Goal: Task Accomplishment & Management: Manage account settings

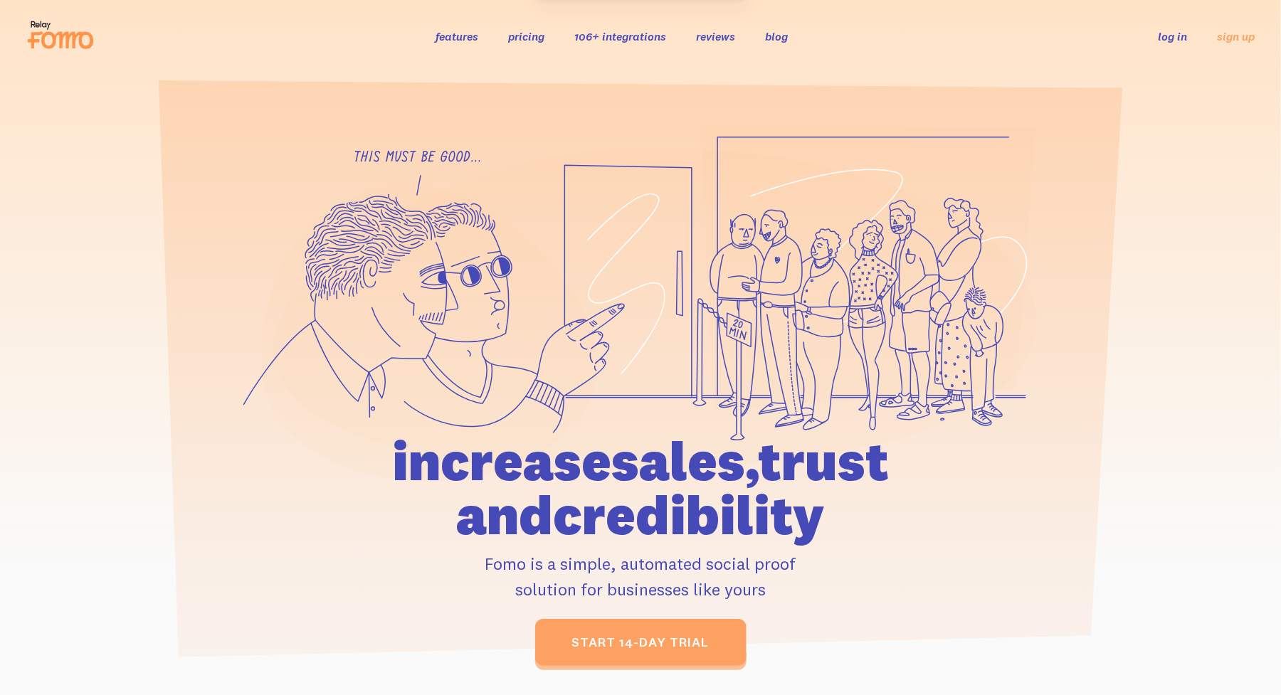
click at [1169, 34] on link "log in" at bounding box center [1173, 36] width 29 height 14
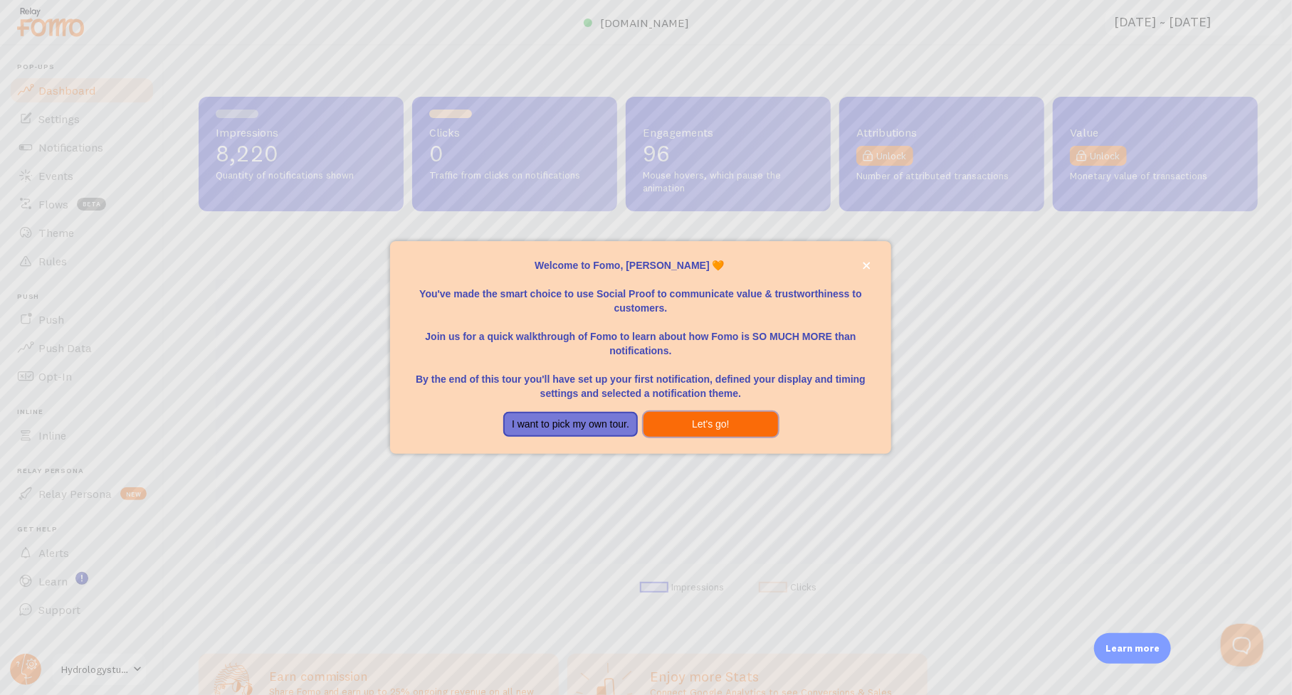
click at [715, 426] on button "Let's go!" at bounding box center [710, 425] width 135 height 26
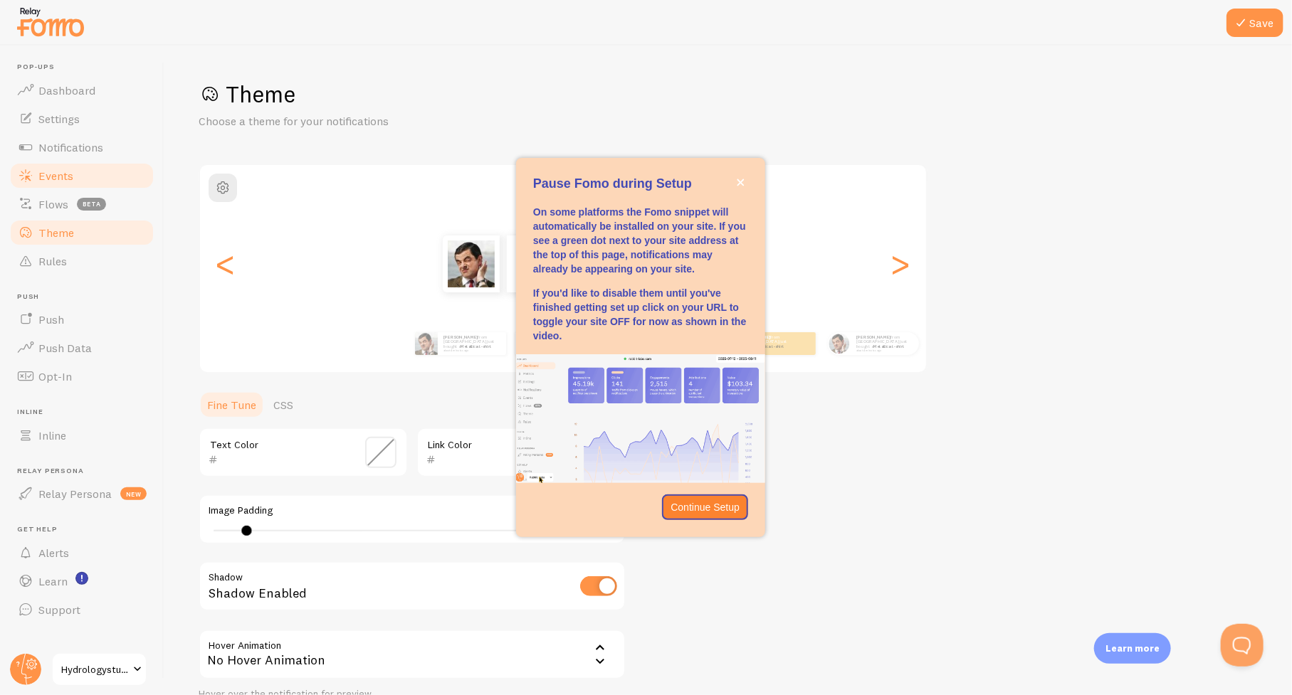
click at [46, 174] on span "Events" at bounding box center [55, 176] width 35 height 14
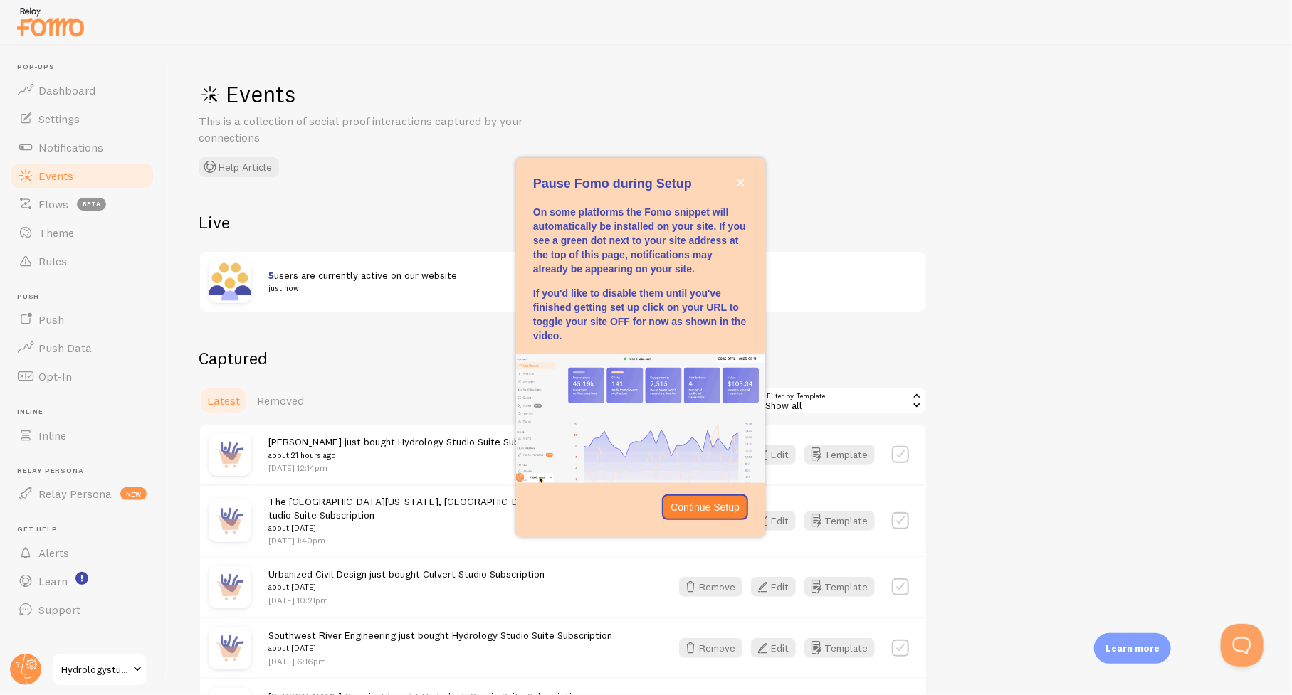
click at [51, 174] on span "Events" at bounding box center [55, 176] width 35 height 14
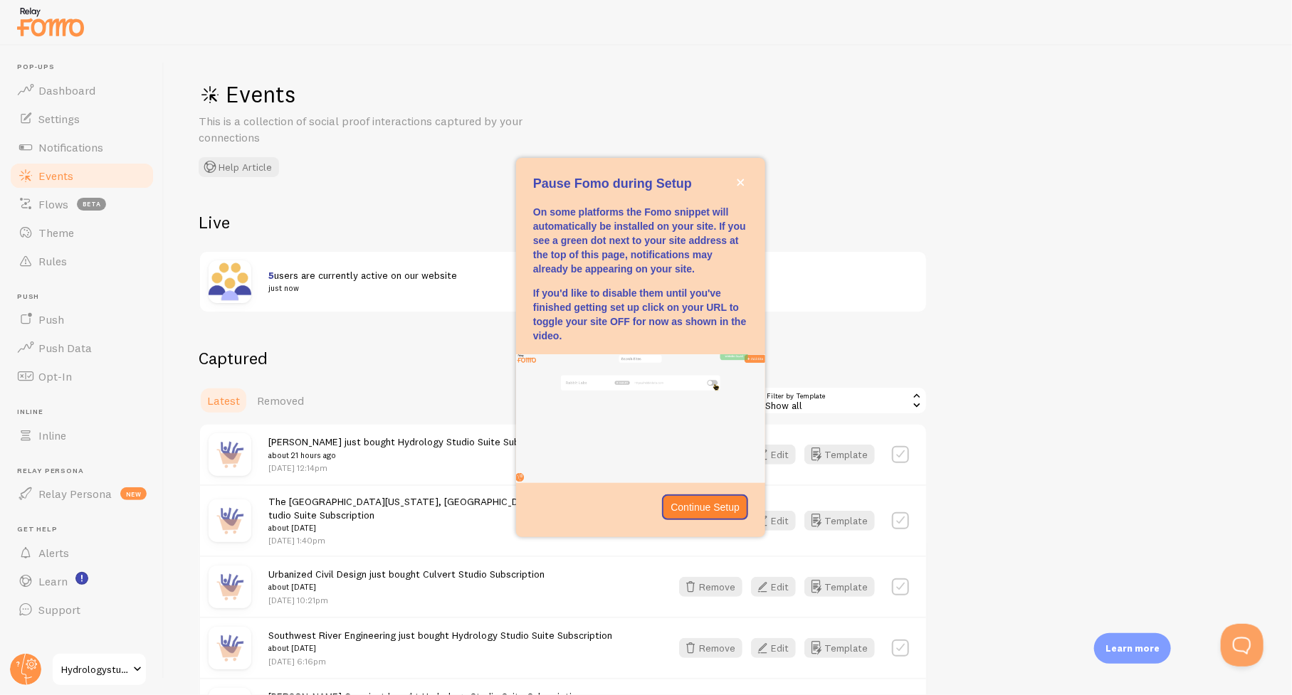
click at [51, 174] on span "Events" at bounding box center [55, 176] width 35 height 14
click at [744, 184] on icon "close," at bounding box center [741, 183] width 8 height 8
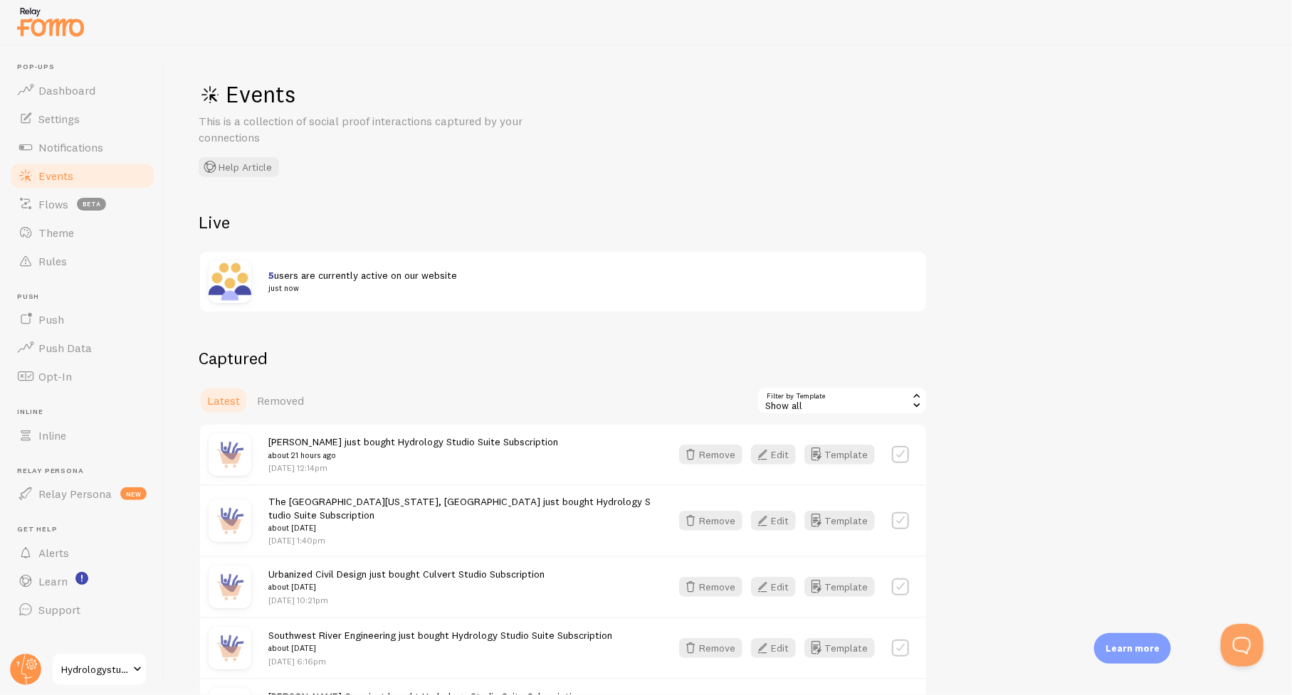
click at [52, 171] on span "Events" at bounding box center [55, 176] width 35 height 14
click at [775, 452] on button "Edit" at bounding box center [773, 455] width 45 height 20
click at [720, 452] on button "Remove" at bounding box center [710, 455] width 63 height 20
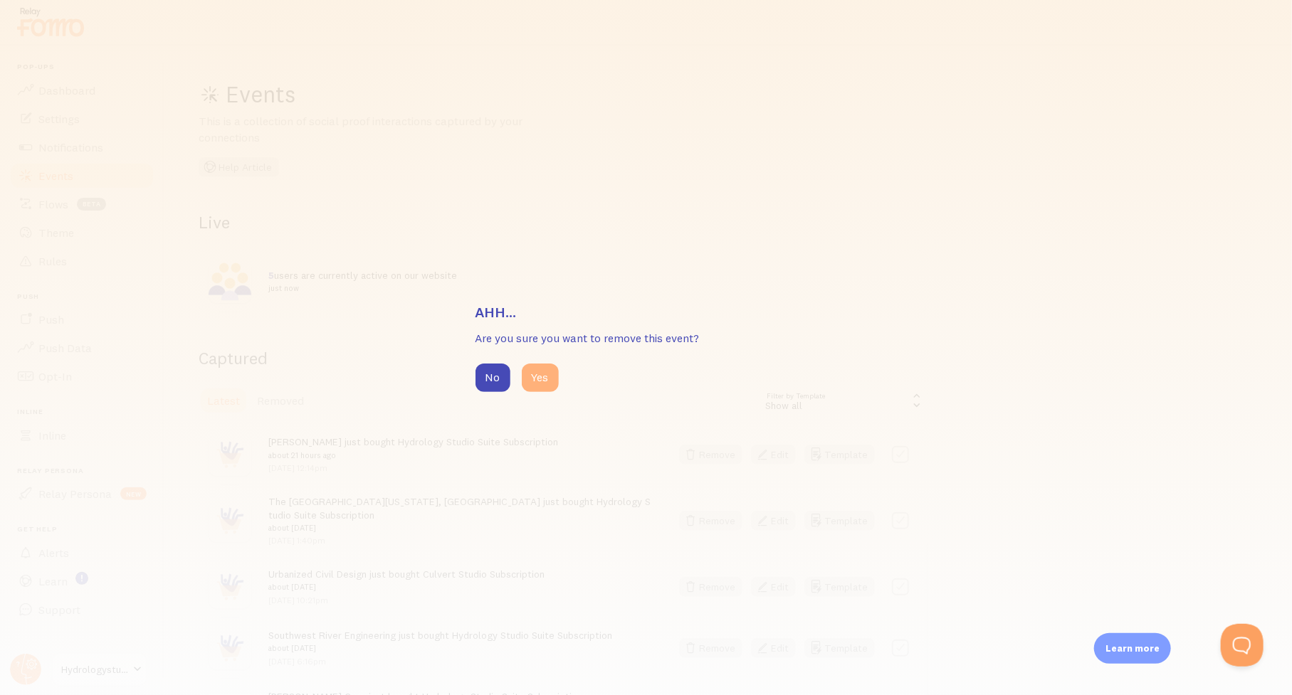
click at [536, 379] on button "Yes" at bounding box center [540, 378] width 37 height 28
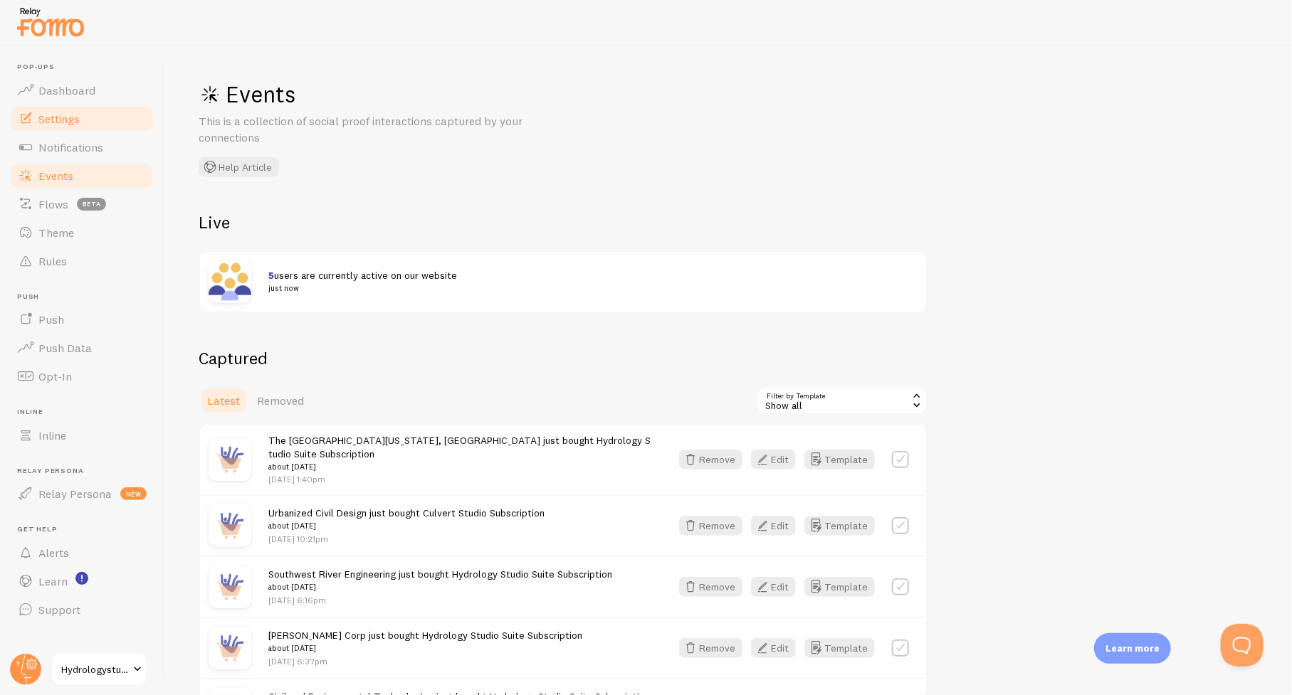
click at [63, 112] on span "Settings" at bounding box center [58, 119] width 41 height 14
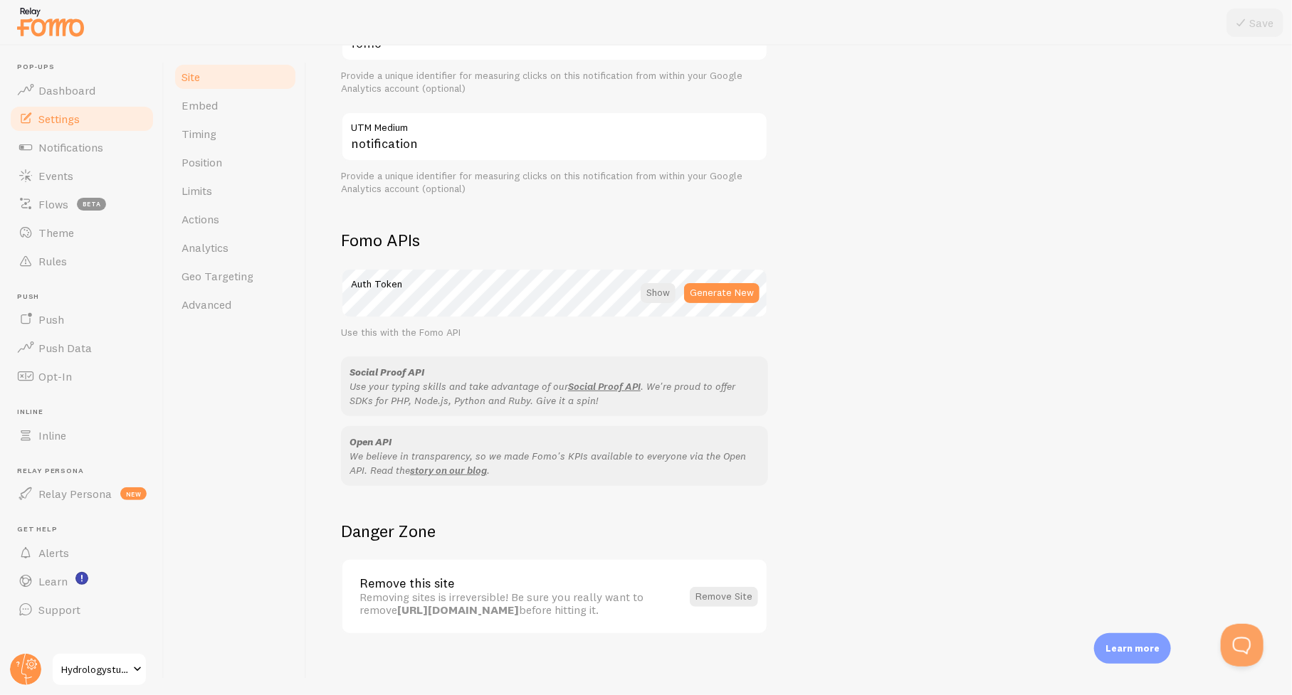
scroll to position [648, 0]
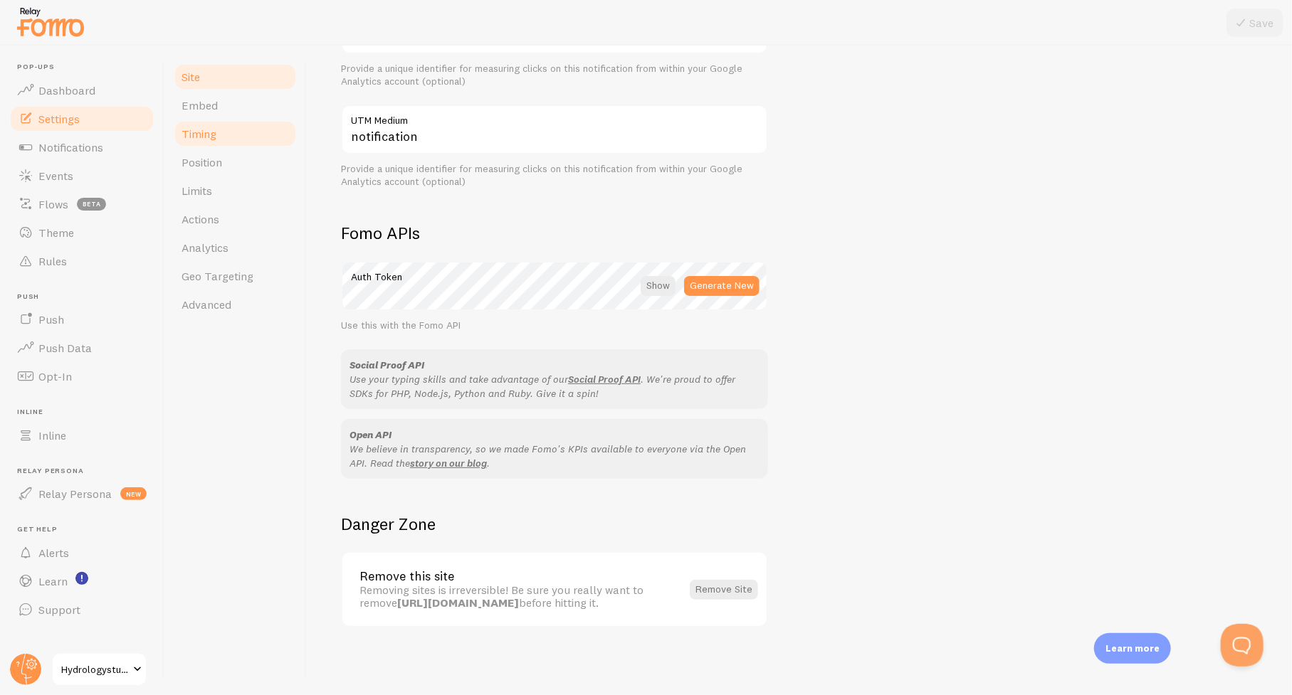
click at [203, 140] on span "Timing" at bounding box center [199, 134] width 35 height 14
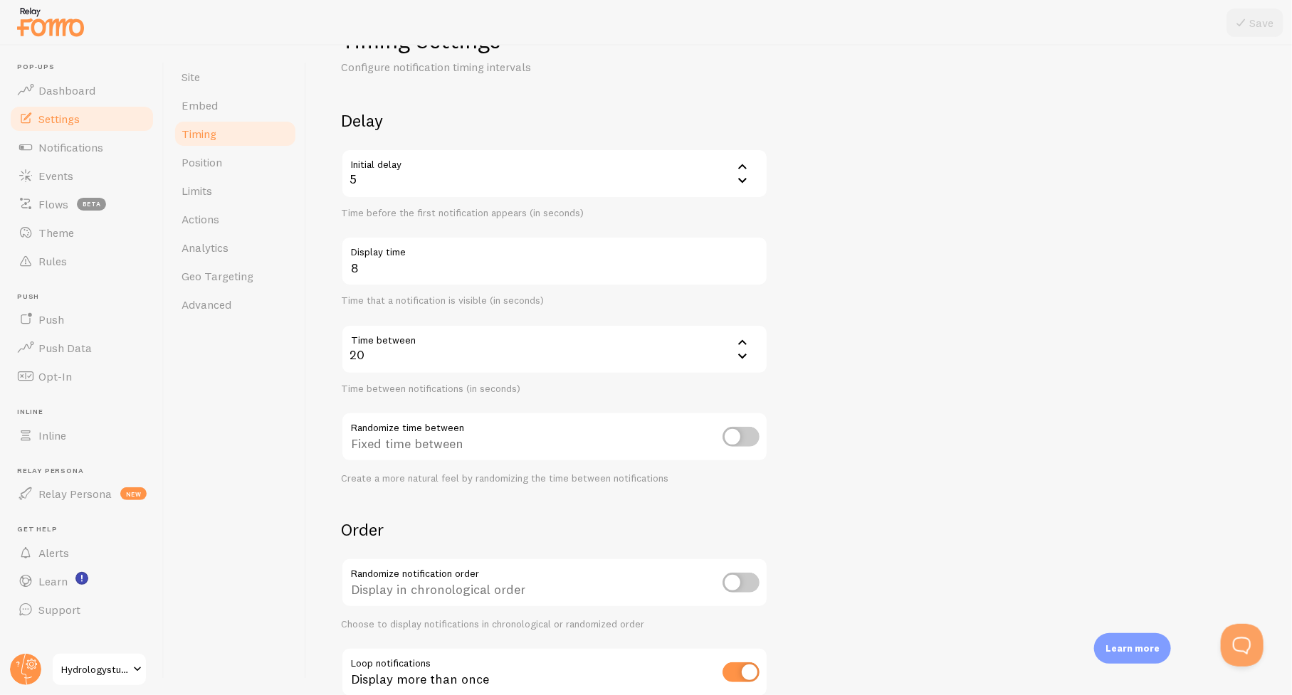
scroll to position [146, 0]
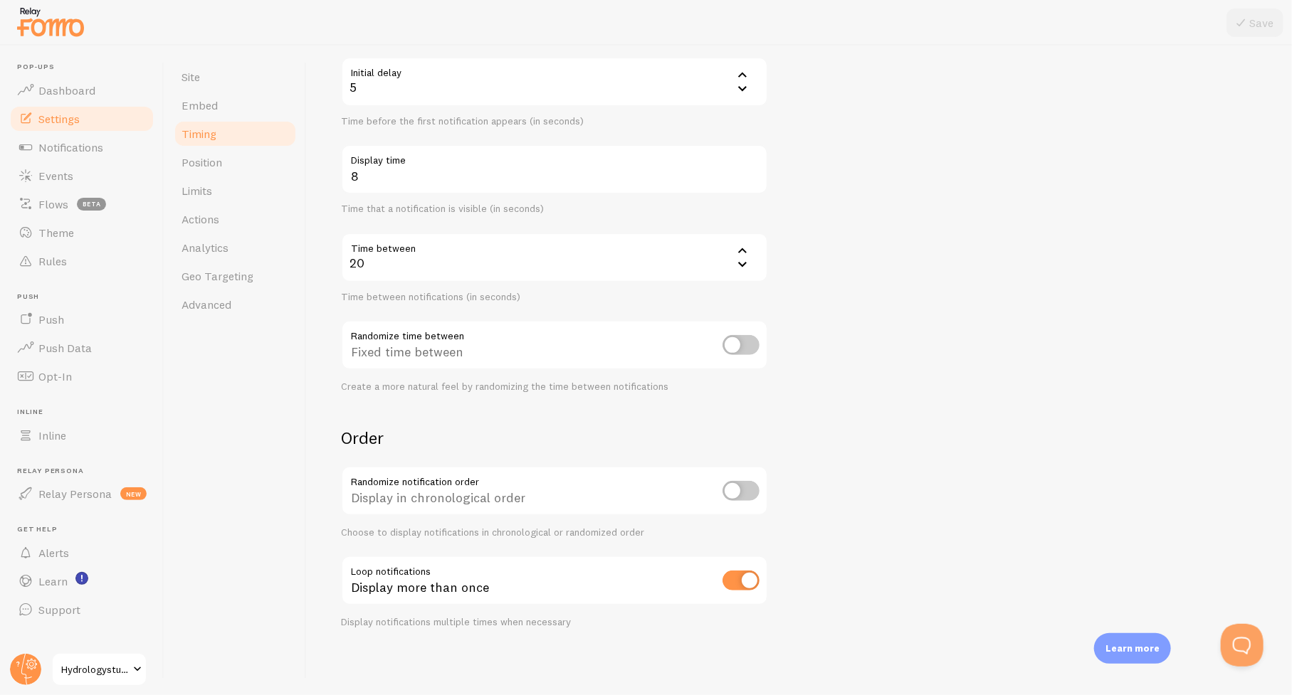
click at [750, 348] on input "checkbox" at bounding box center [740, 345] width 37 height 20
click at [730, 344] on input "checkbox" at bounding box center [740, 345] width 37 height 20
checkbox input "false"
click at [736, 262] on icon at bounding box center [742, 264] width 17 height 17
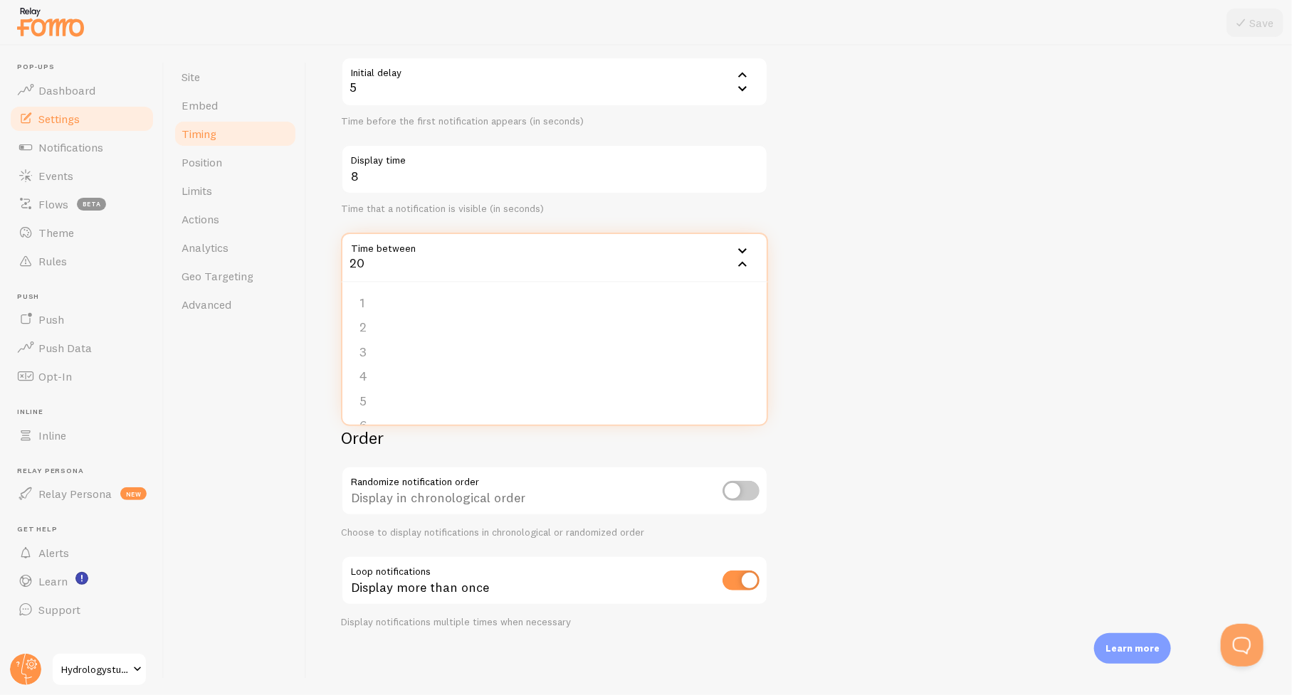
click at [354, 259] on div "20" at bounding box center [554, 258] width 427 height 50
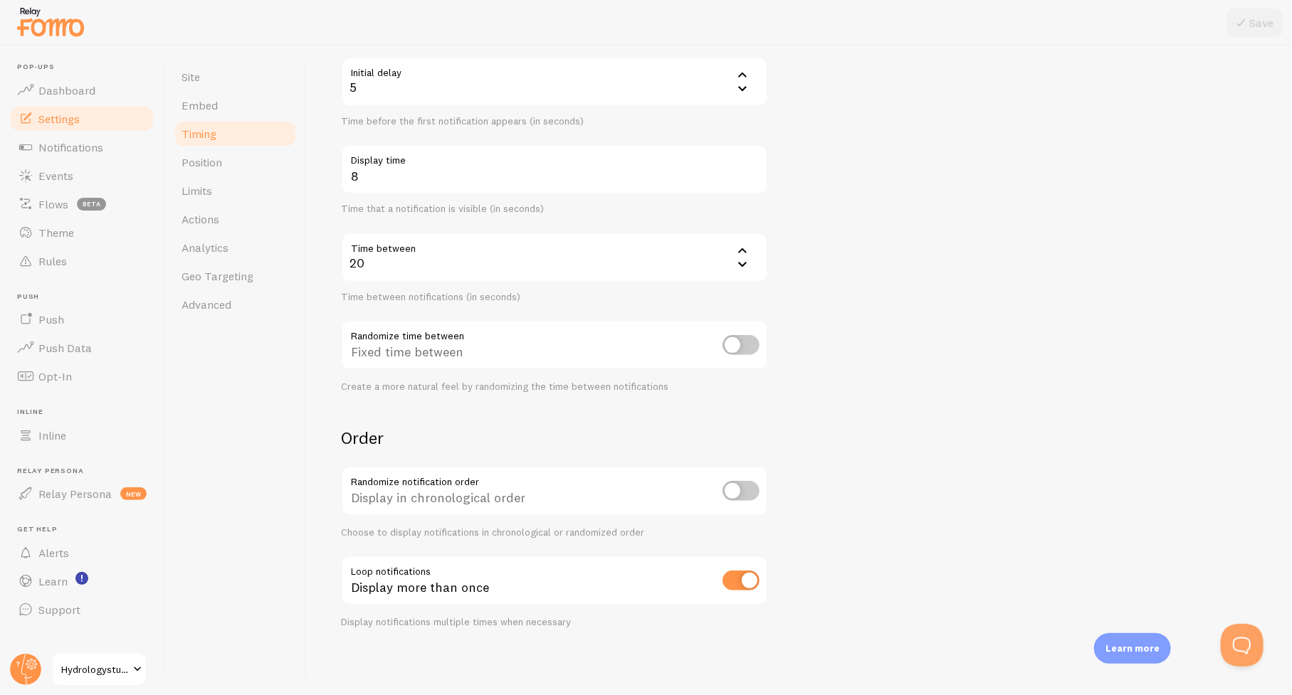
click at [930, 275] on form "Delay Initial delay 5 5 1 2 3 4 5 Time before the first notification appears (i…" at bounding box center [799, 323] width 917 height 611
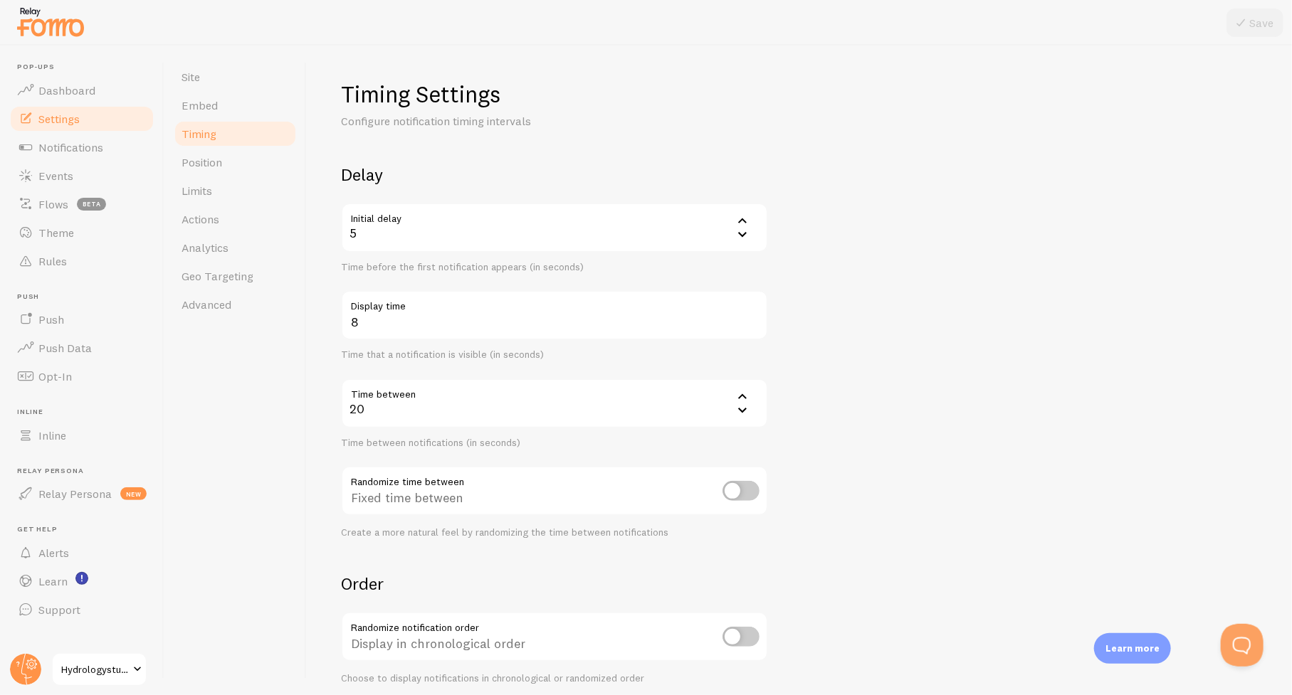
scroll to position [0, 0]
click at [743, 232] on icon at bounding box center [742, 234] width 17 height 17
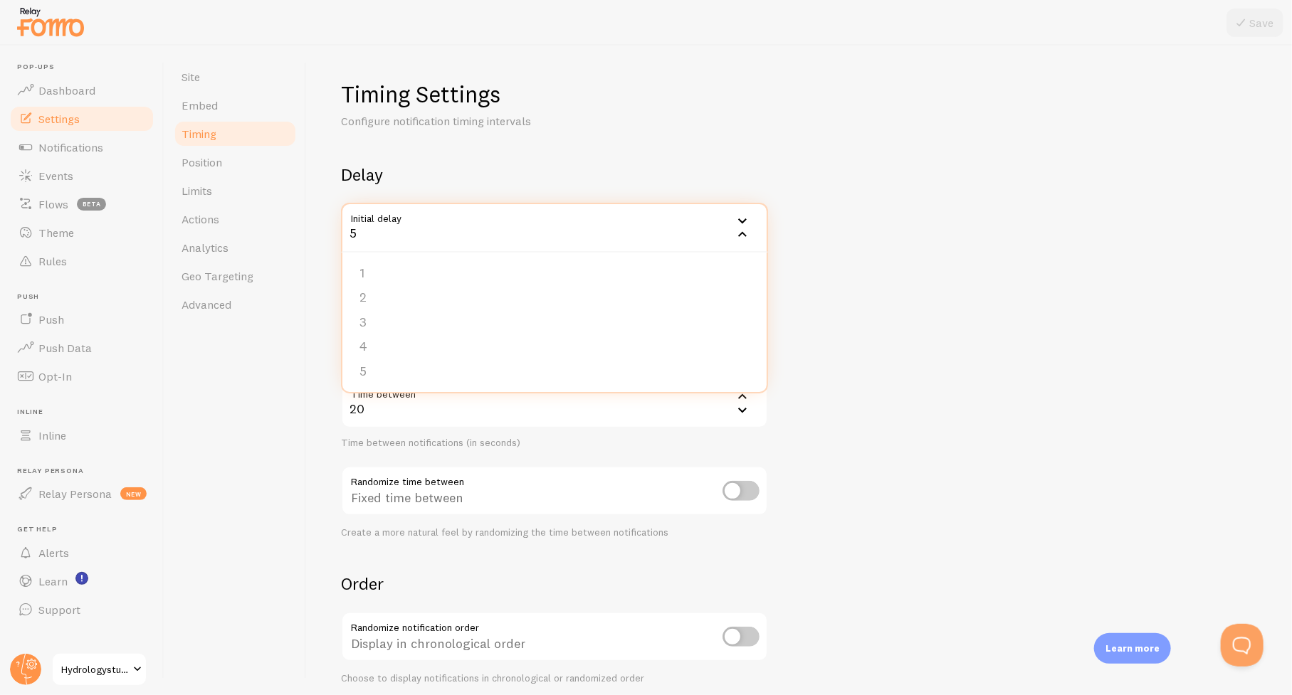
click at [913, 220] on form "Delay Initial delay 5 5 1 2 3 4 5 Time before the first notification appears (i…" at bounding box center [799, 469] width 917 height 611
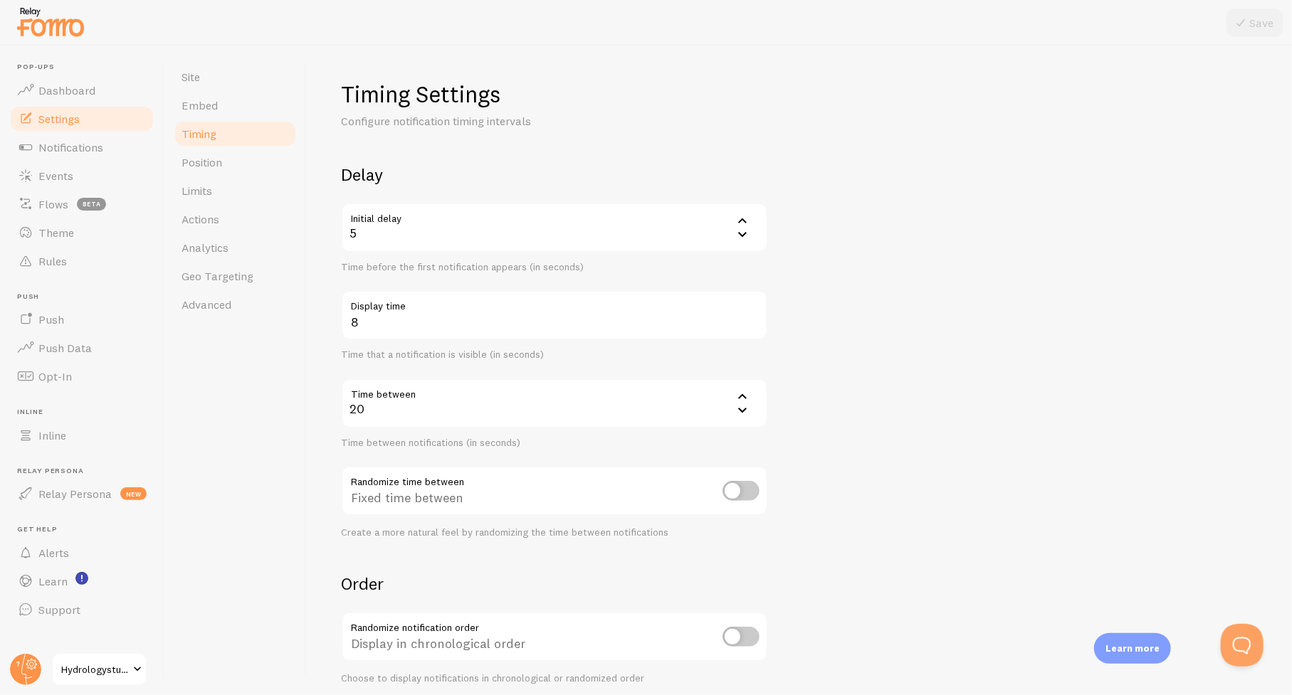
click at [492, 307] on label "Display time" at bounding box center [554, 302] width 427 height 24
click at [492, 307] on input "8" at bounding box center [554, 315] width 427 height 50
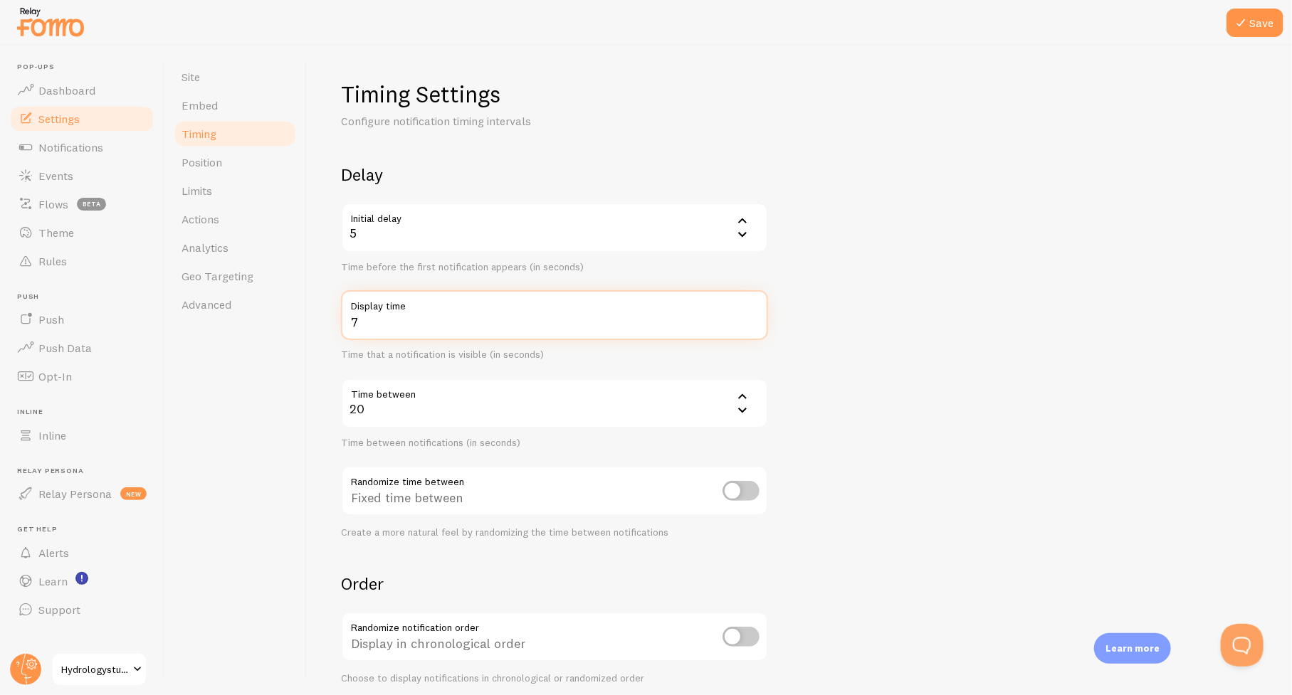
click at [753, 327] on input "7" at bounding box center [554, 315] width 427 height 50
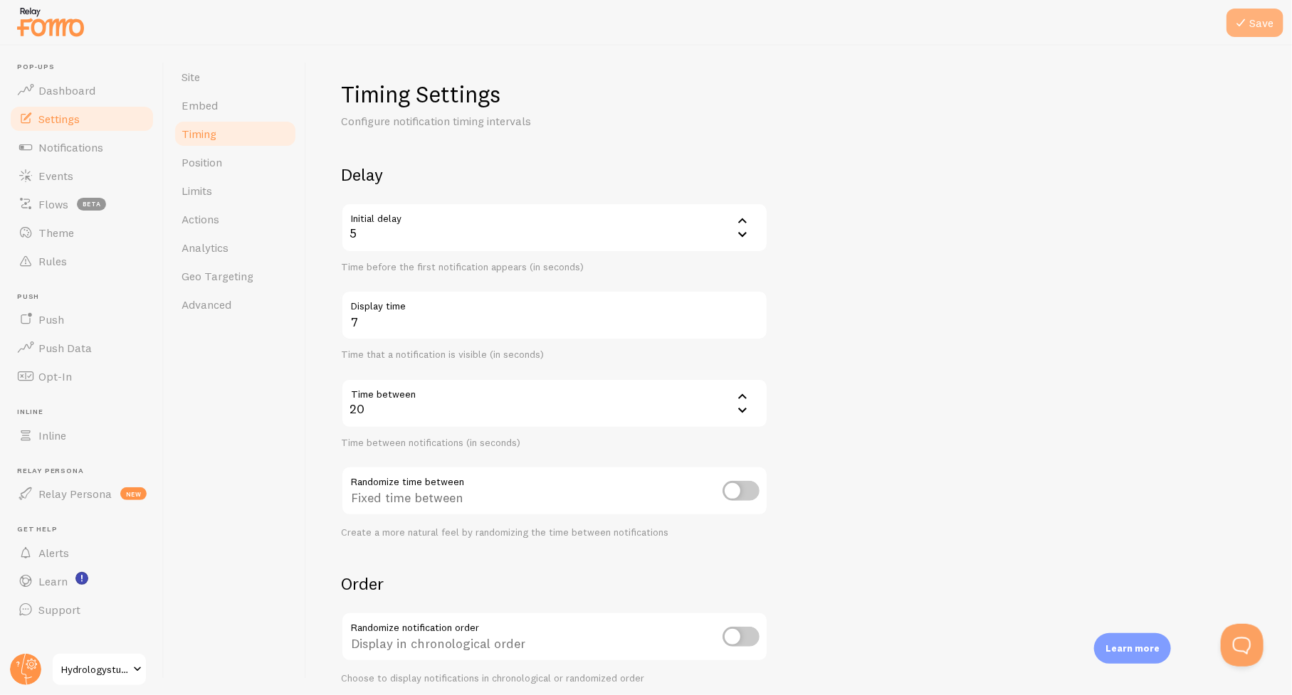
click at [1261, 28] on button "Save" at bounding box center [1254, 23] width 57 height 28
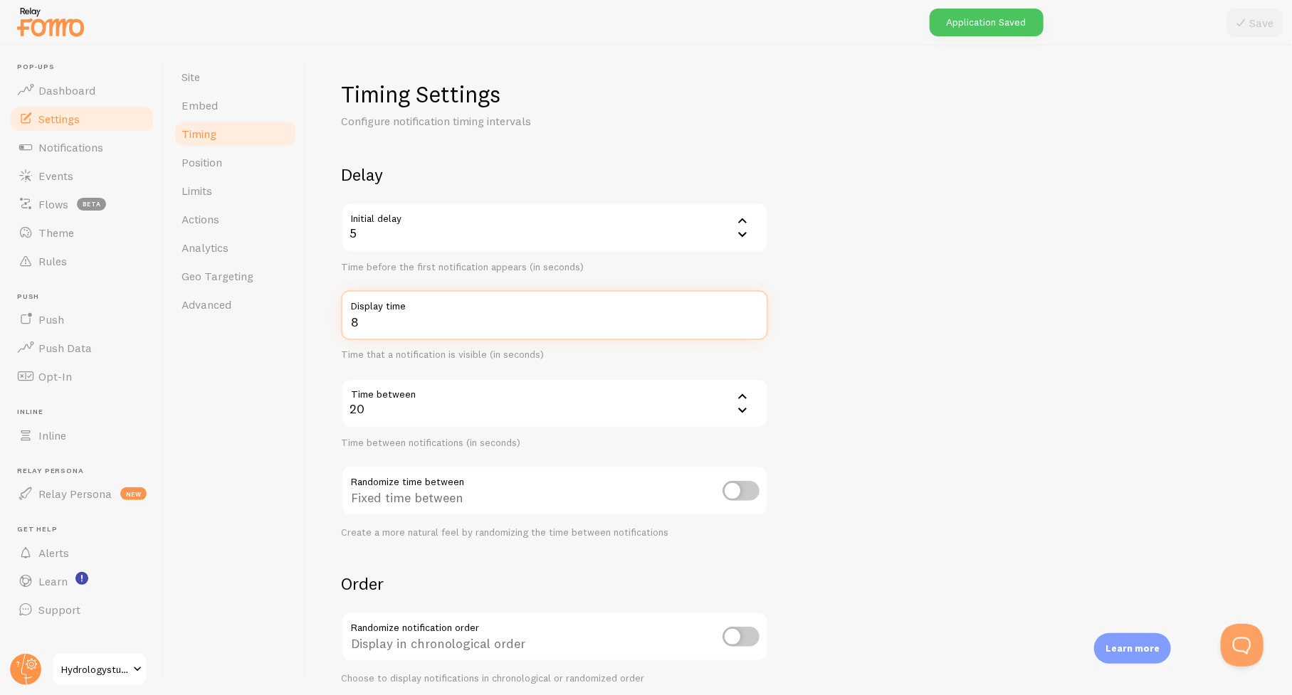
type input "8"
click at [753, 317] on input "8" at bounding box center [554, 315] width 427 height 50
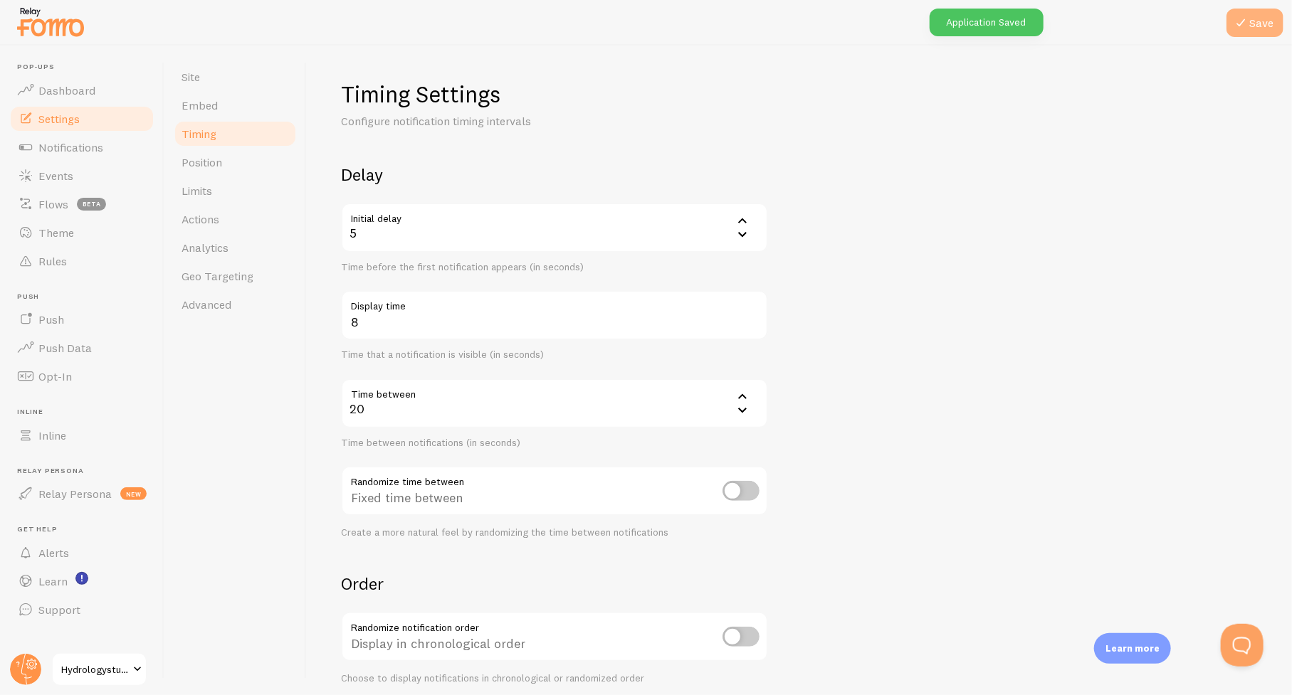
click at [1261, 23] on button "Save" at bounding box center [1254, 23] width 57 height 28
click at [56, 173] on span "Events" at bounding box center [55, 176] width 35 height 14
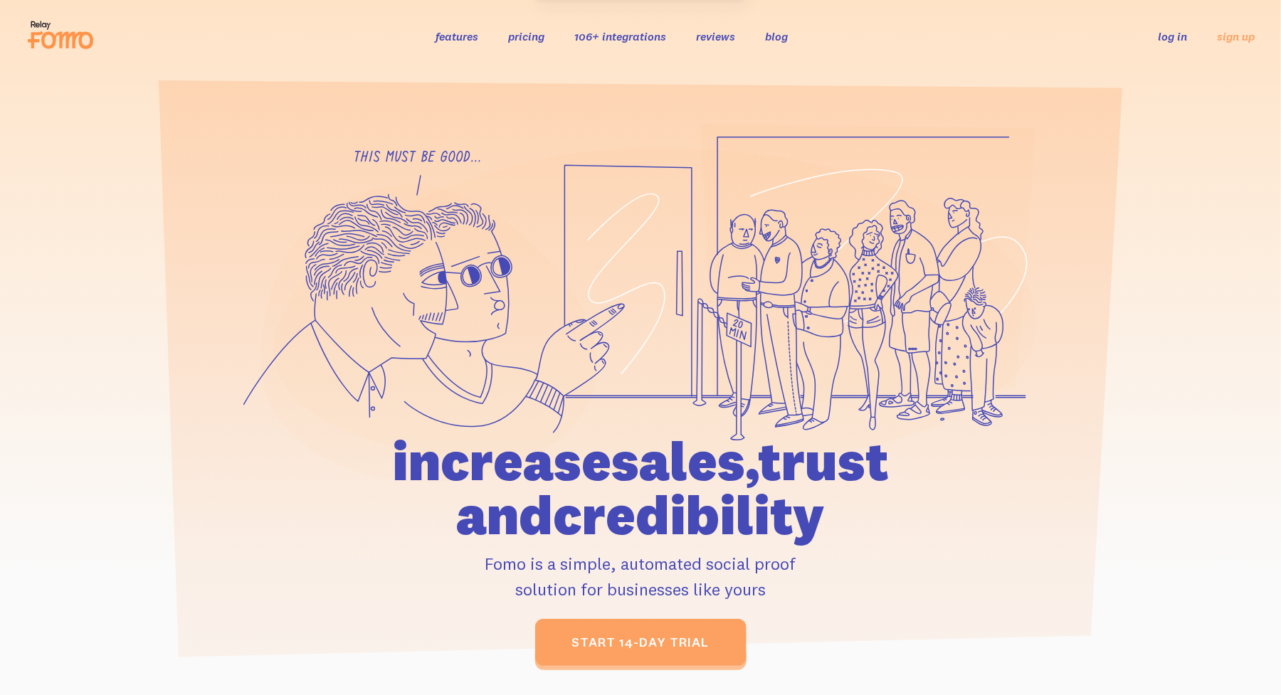
click at [1174, 33] on link "log in" at bounding box center [1173, 36] width 29 height 14
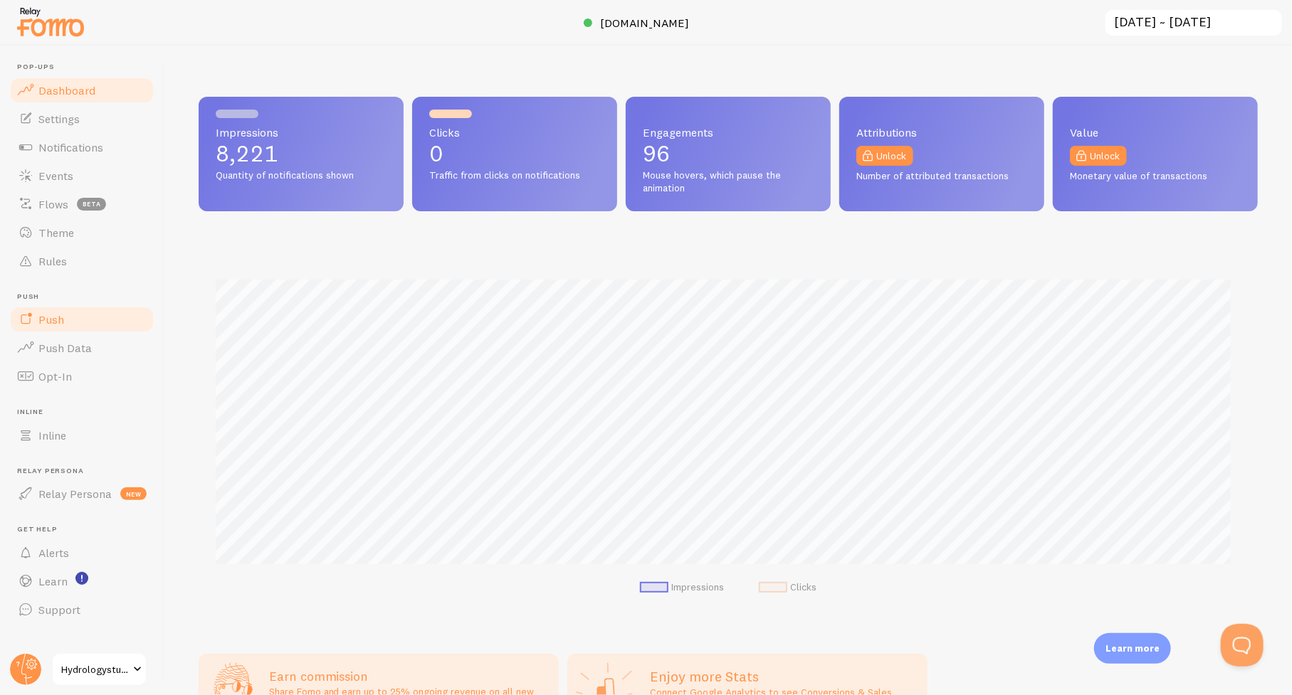
click at [50, 318] on span "Push" at bounding box center [51, 319] width 26 height 14
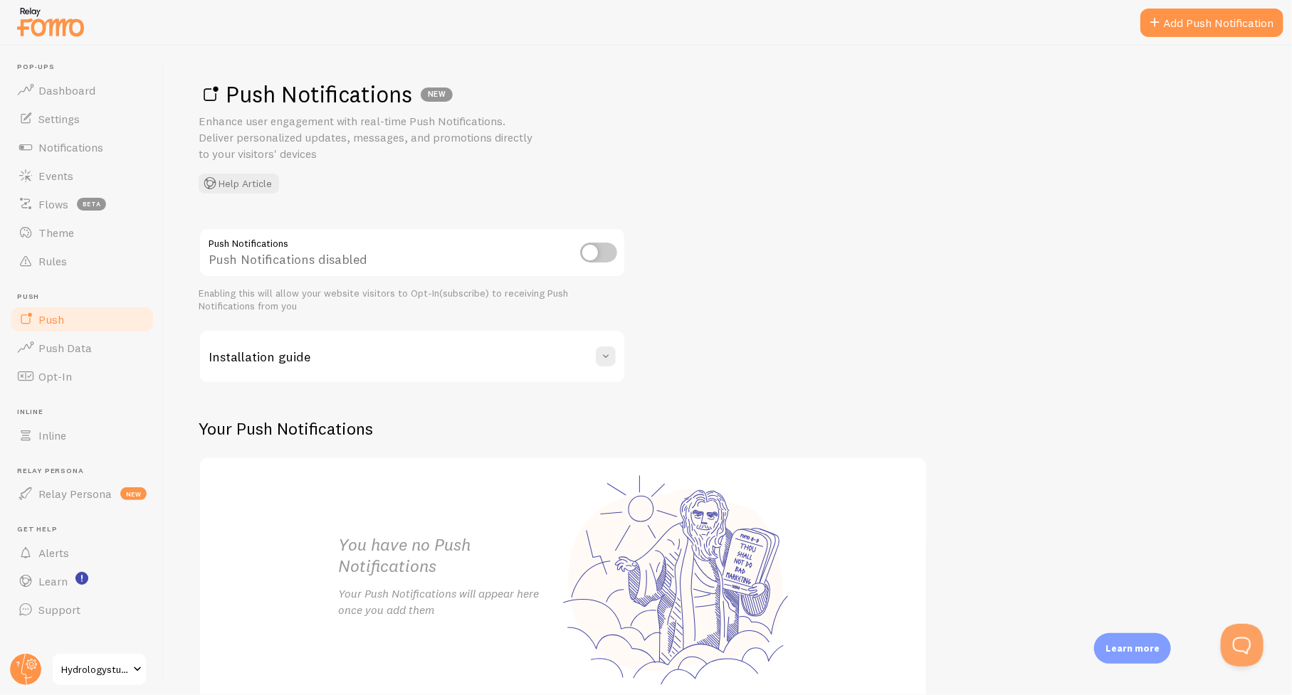
scroll to position [75, 0]
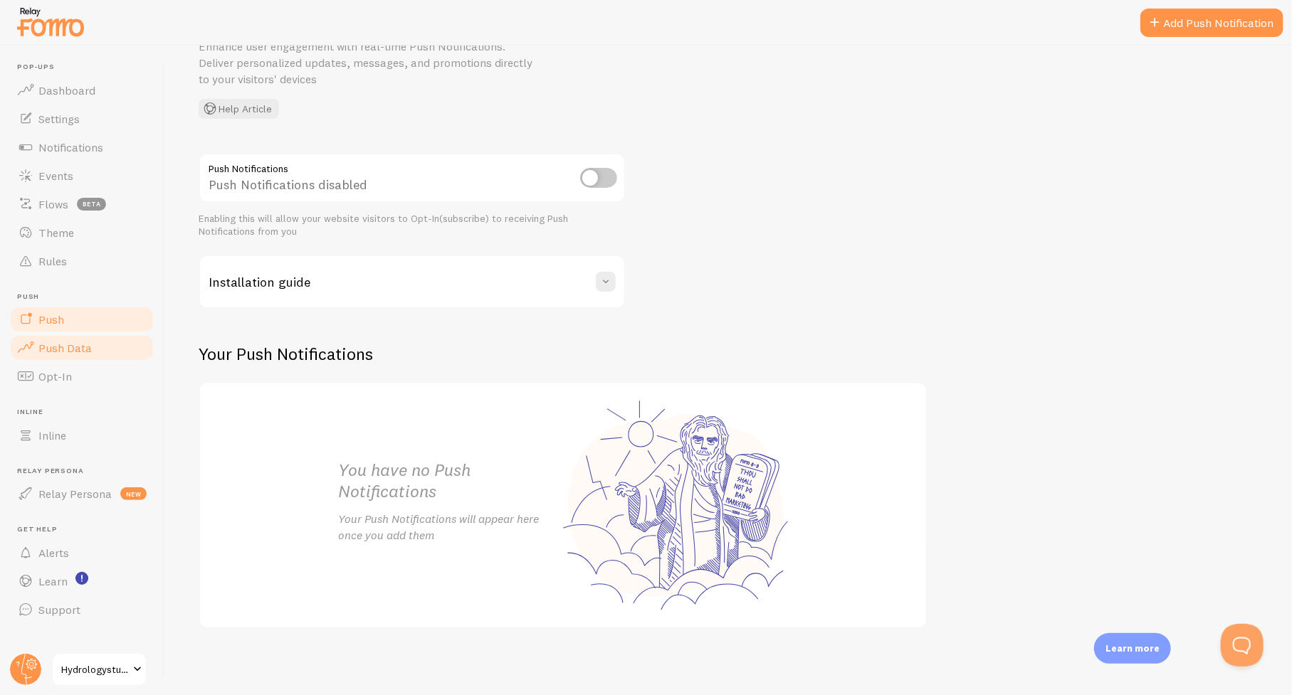
click at [63, 347] on span "Push Data" at bounding box center [64, 348] width 53 height 14
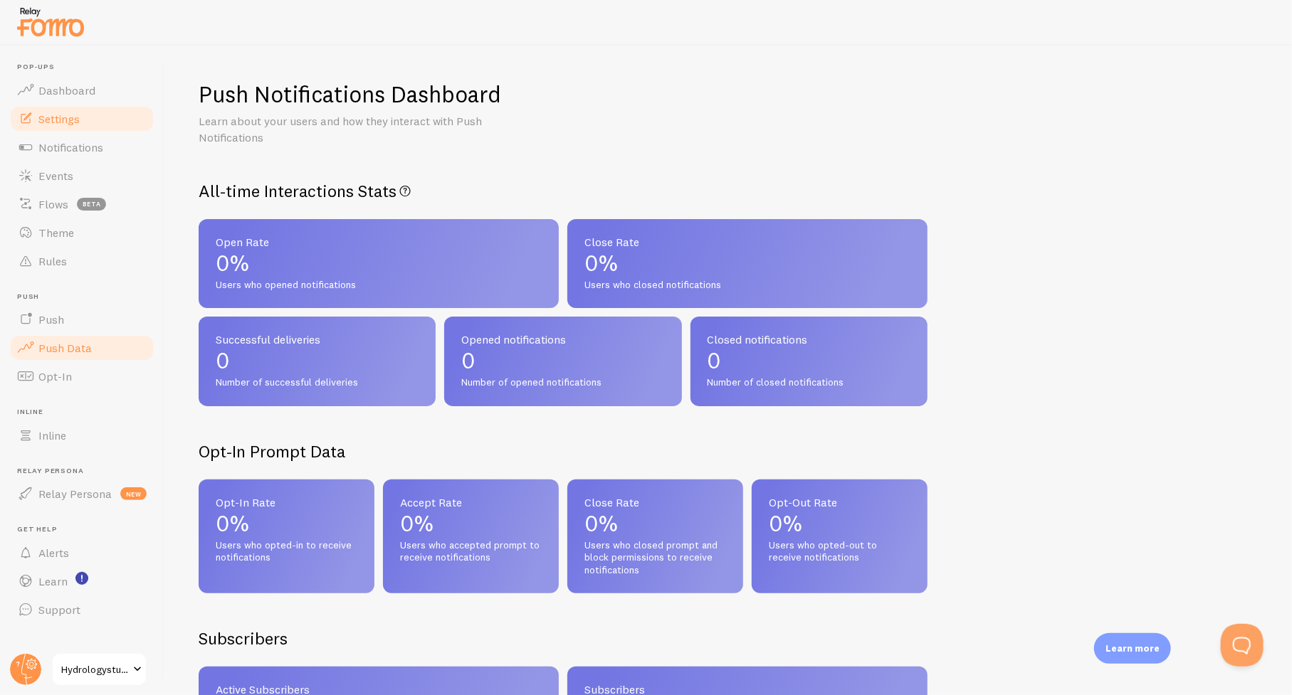
click at [55, 117] on span "Settings" at bounding box center [58, 119] width 41 height 14
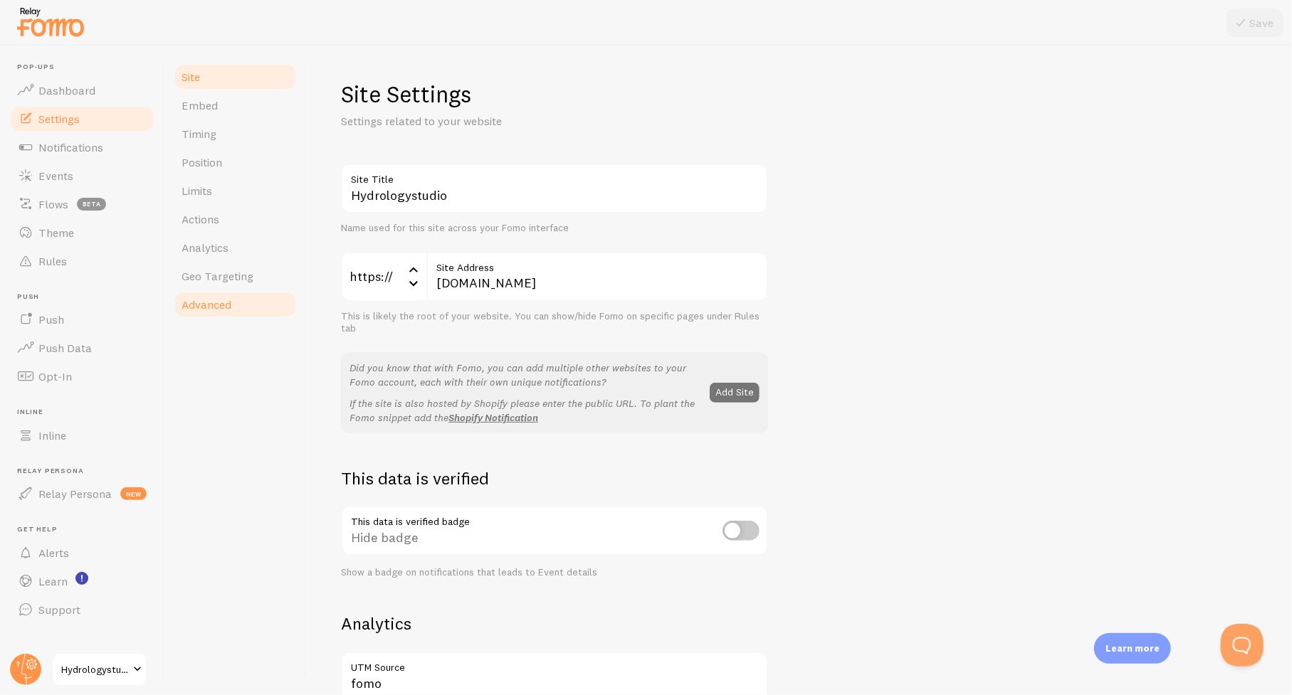
click at [209, 307] on span "Advanced" at bounding box center [207, 305] width 50 height 14
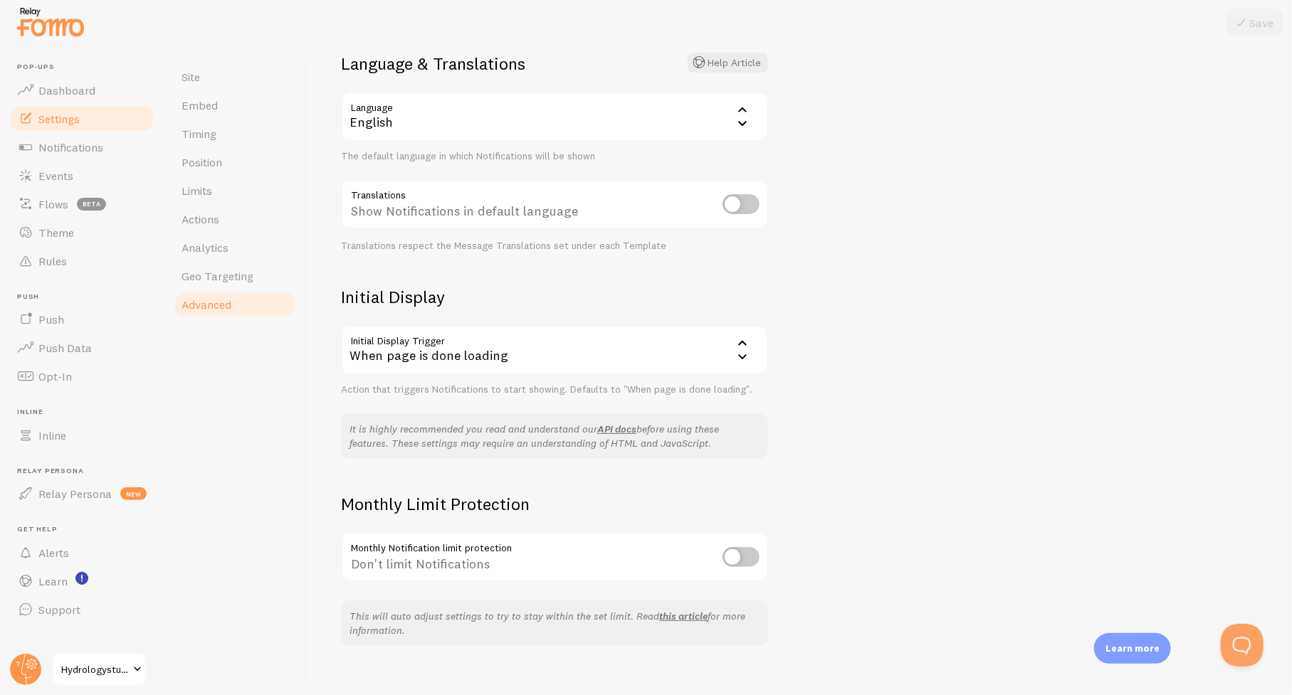
scroll to position [129, 0]
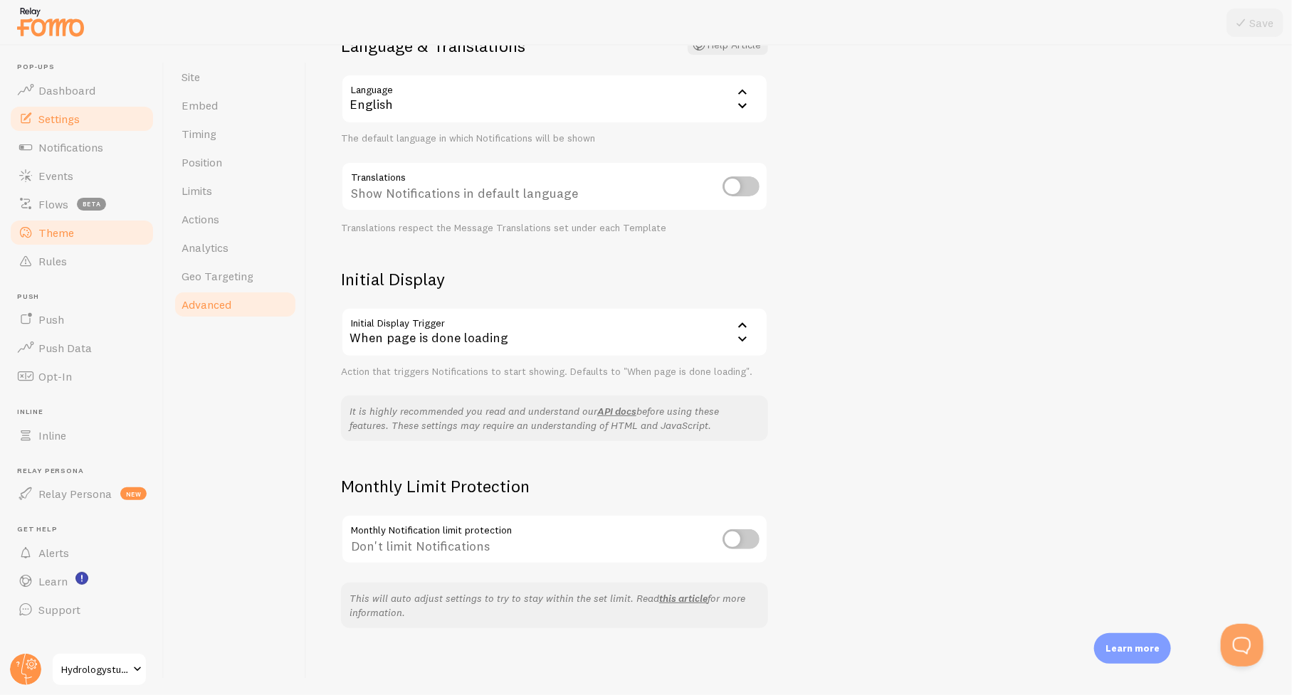
click at [53, 233] on span "Theme" at bounding box center [56, 233] width 36 height 14
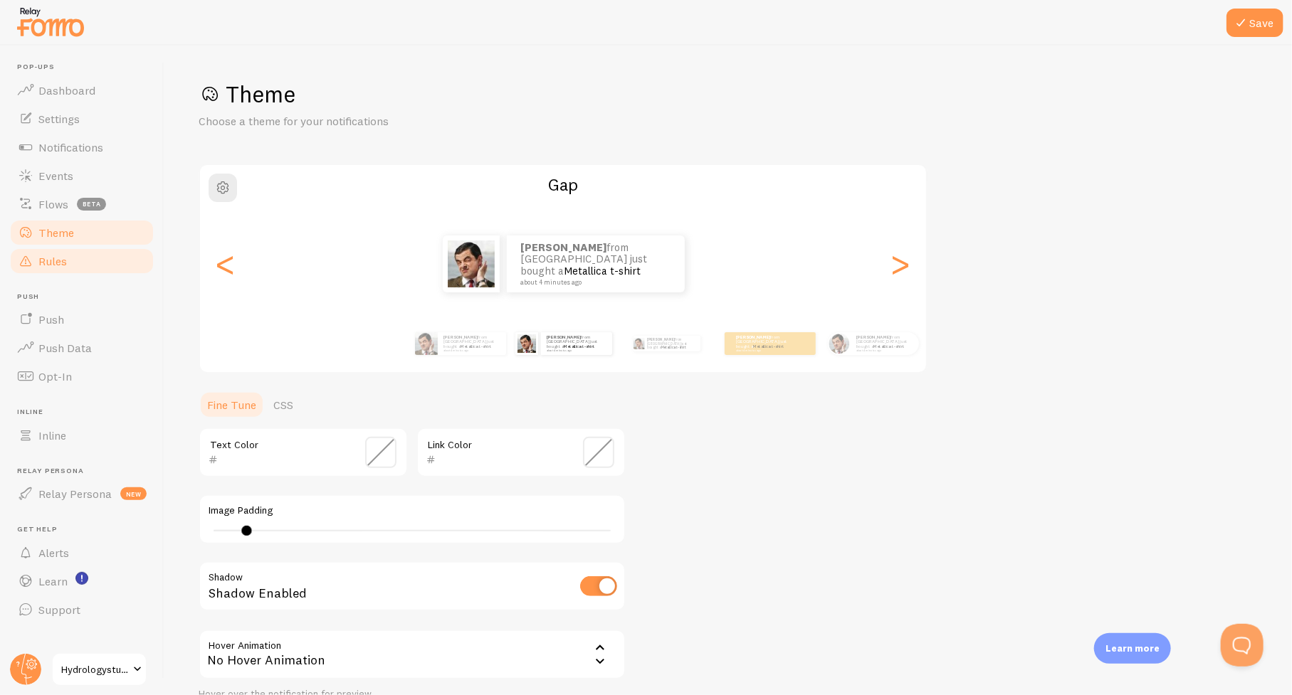
click at [50, 264] on span "Rules" at bounding box center [52, 261] width 28 height 14
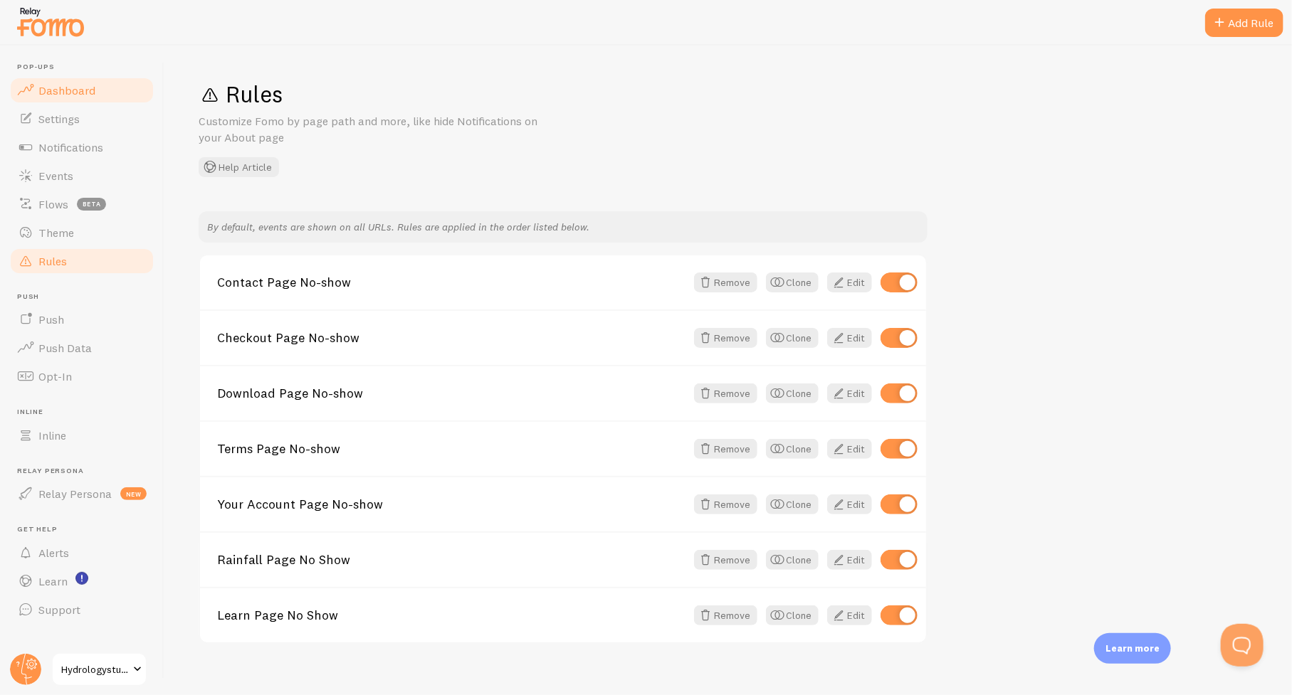
click at [61, 89] on span "Dashboard" at bounding box center [66, 90] width 57 height 14
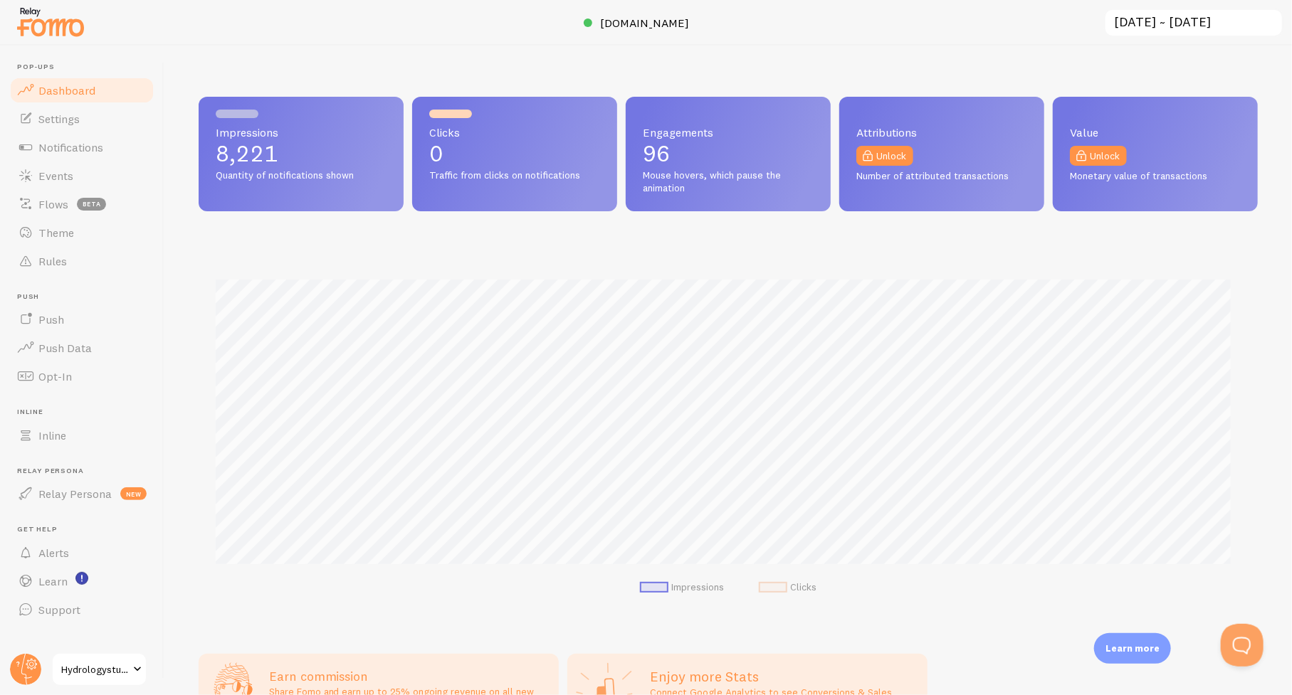
scroll to position [374, 1048]
click at [83, 148] on span "Notifications" at bounding box center [70, 147] width 65 height 14
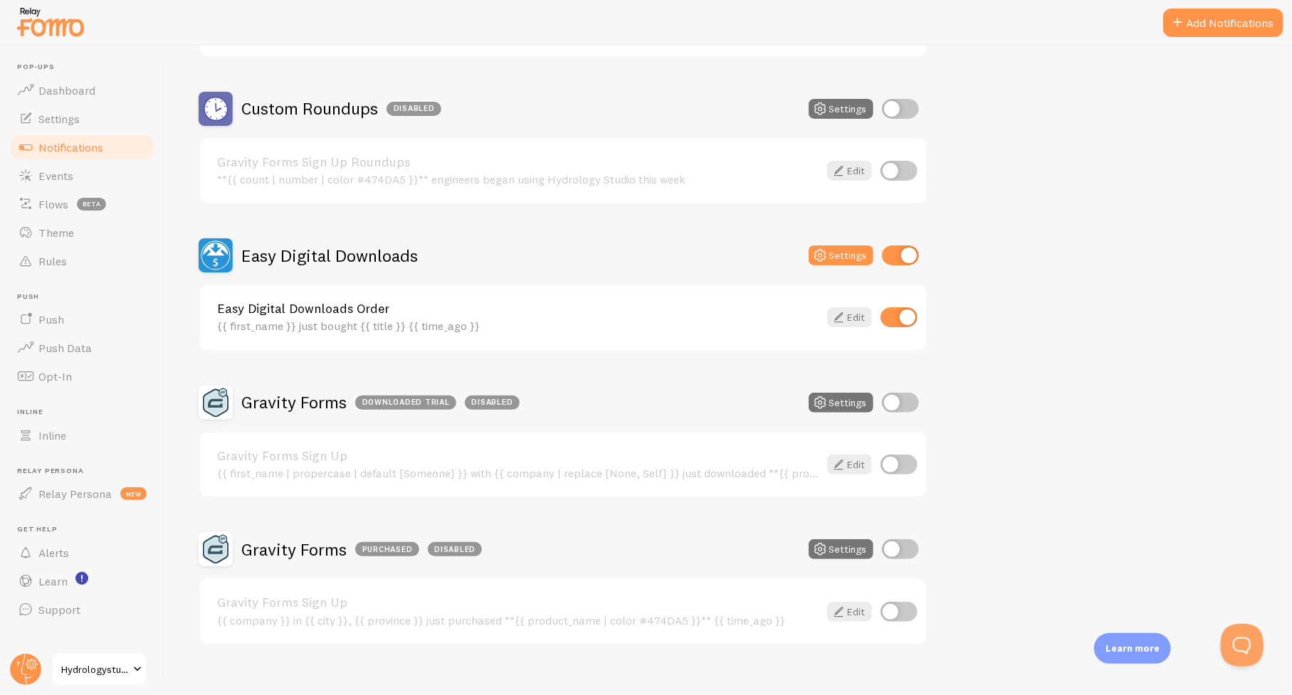
scroll to position [266, 0]
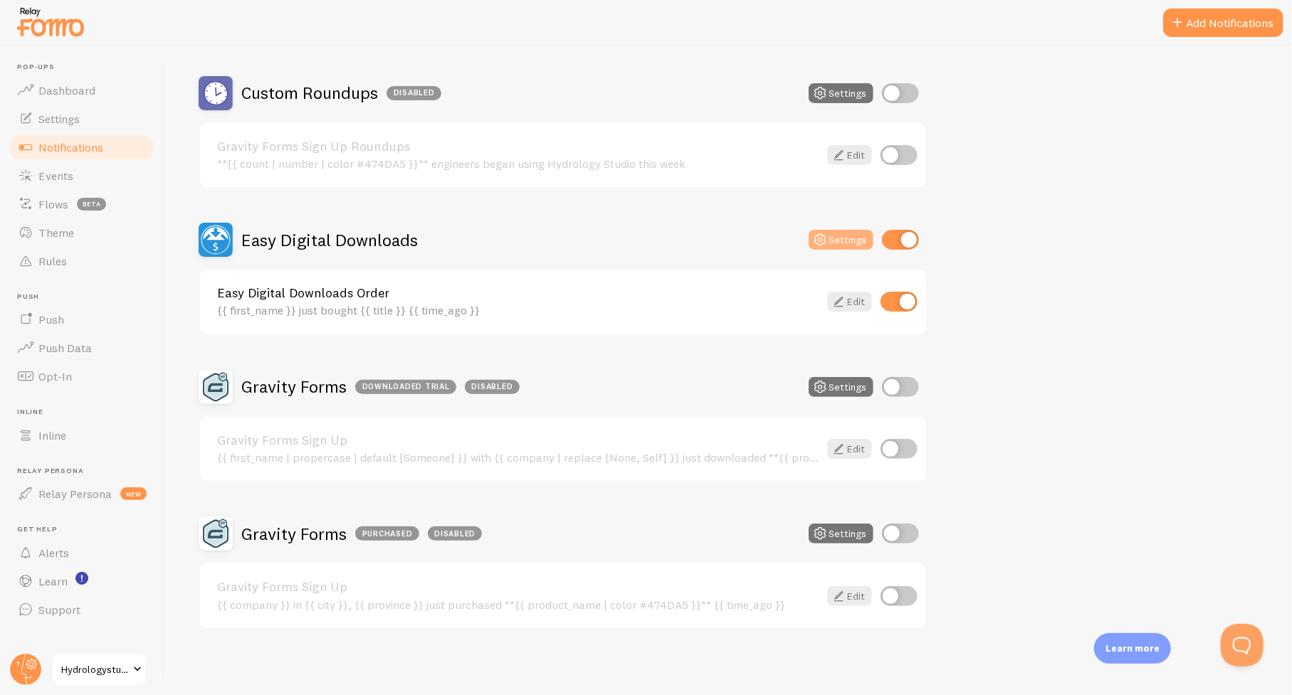
click at [851, 240] on button "Settings" at bounding box center [841, 240] width 65 height 20
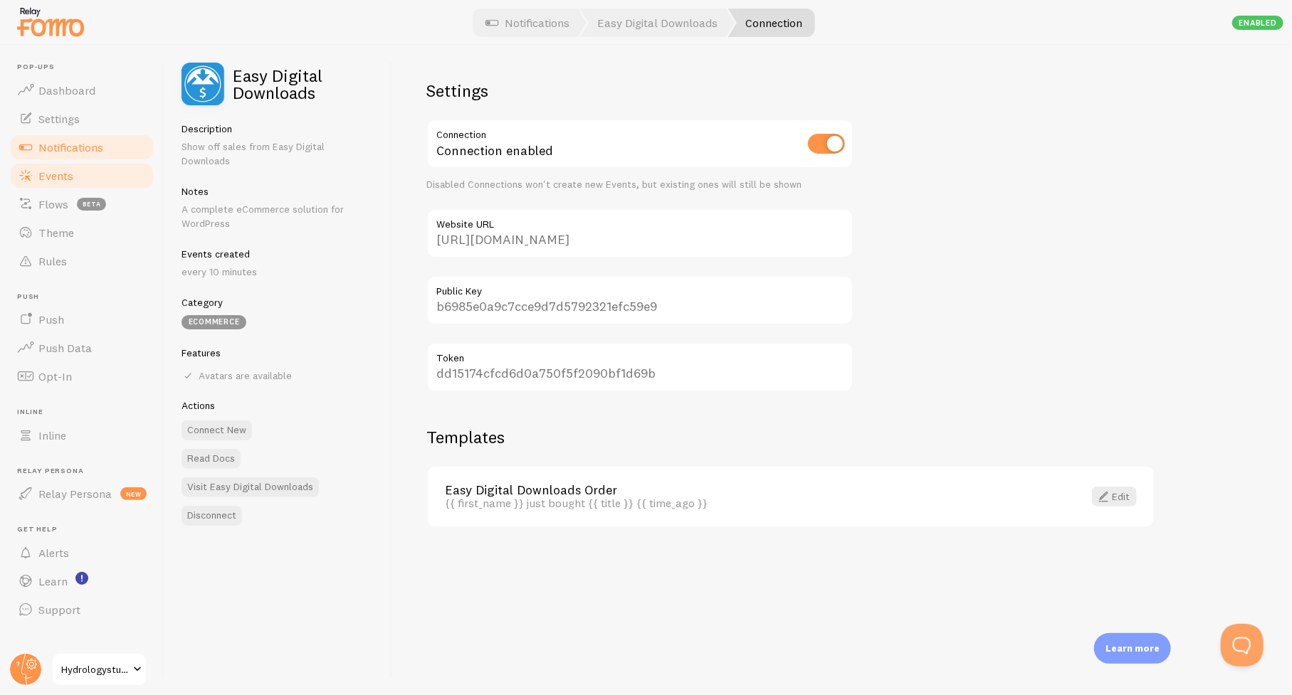
click at [49, 177] on span "Events" at bounding box center [55, 176] width 35 height 14
